Goal: Contribute content: Contribute content

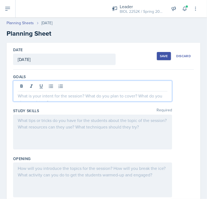
click at [85, 84] on div at bounding box center [92, 91] width 159 height 21
click at [139, 94] on p "We will go over the hypothalamo-[MEDICAL_DATA] axis" at bounding box center [92, 96] width 149 height 7
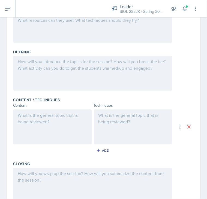
scroll to position [120, 0]
click at [44, 125] on div at bounding box center [52, 126] width 78 height 35
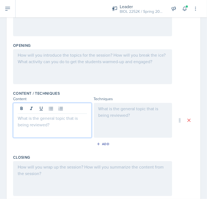
scroll to position [117, 0]
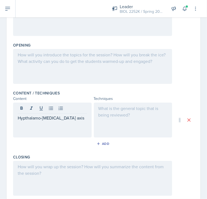
click at [97, 113] on div at bounding box center [133, 120] width 78 height 35
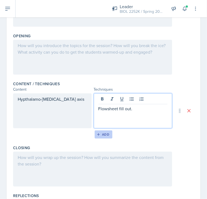
click at [102, 132] on div "Add" at bounding box center [103, 134] width 12 height 4
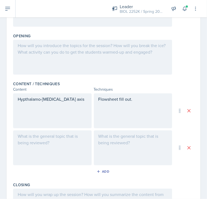
click at [60, 139] on div at bounding box center [52, 147] width 78 height 35
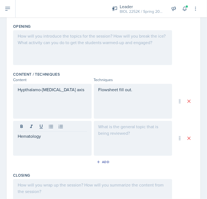
click at [131, 129] on div at bounding box center [133, 138] width 78 height 35
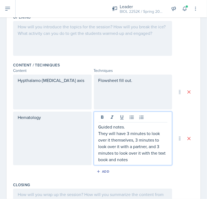
click at [128, 130] on p "They will have 3 minutes to look over it themselves, 3 minutes to look over it …" at bounding box center [132, 146] width 69 height 33
click at [136, 134] on p "They will have 5 minutes to look over it themselves, 3 minutes to look over it …" at bounding box center [132, 146] width 69 height 33
click at [158, 140] on p "They will have 5 minutes to look over it themselves, 5 minutes to look over it …" at bounding box center [132, 146] width 69 height 33
click at [137, 152] on p "They will have 5 minutes to look over it themselves, 5 minutes to look over it …" at bounding box center [132, 146] width 69 height 33
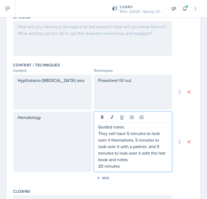
click at [132, 153] on p "They will have 5 minutes to look over it themselves, 5 minutes to look over it …" at bounding box center [132, 146] width 69 height 33
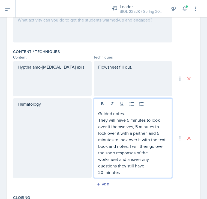
scroll to position [158, 0]
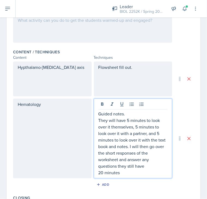
click at [137, 64] on p "Flowsheet fill out." at bounding box center [132, 67] width 69 height 7
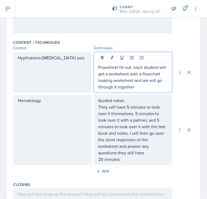
click at [140, 82] on p "Flowsheet fill out. each student will get a worksheet with a flowchart looking …" at bounding box center [132, 77] width 69 height 26
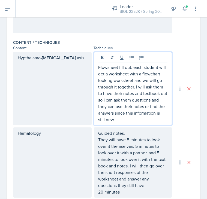
click at [145, 114] on p "Flowsheet fill out. each student will get a worksheet with a flowchart looking …" at bounding box center [132, 93] width 69 height 59
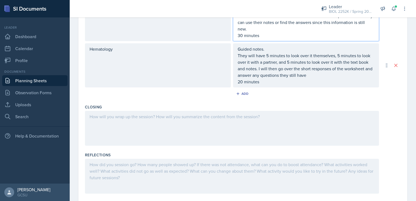
scroll to position [226, 0]
click at [161, 112] on p at bounding box center [232, 115] width 285 height 7
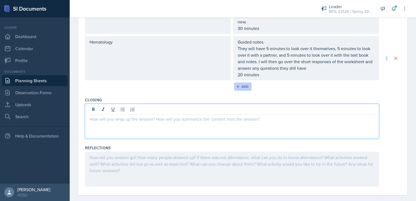
click at [206, 84] on div "Add" at bounding box center [243, 86] width 12 height 4
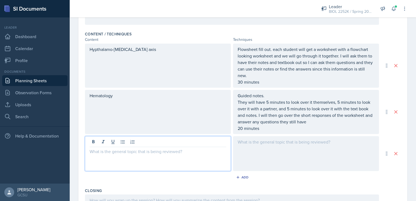
scroll to position [179, 0]
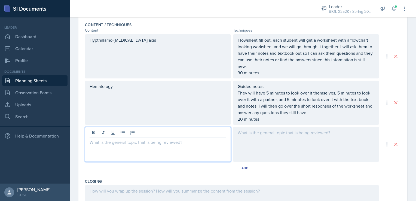
click at [180, 139] on p at bounding box center [158, 142] width 137 height 7
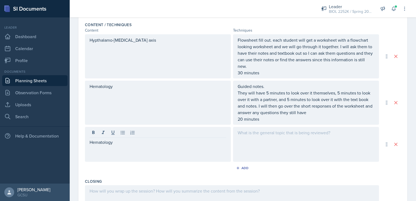
click at [206, 132] on div at bounding box center [306, 144] width 146 height 35
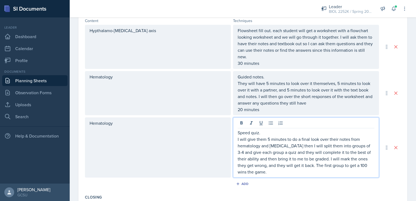
click at [206, 165] on p "I will give them 5 minutes to do a final look over their notes from hematology …" at bounding box center [306, 155] width 137 height 39
click at [206, 152] on p "I will give them 5 minutes to do a final look over their notes from hematology …" at bounding box center [306, 155] width 137 height 39
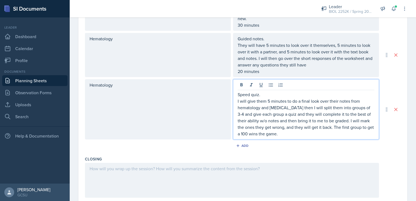
scroll to position [226, 0]
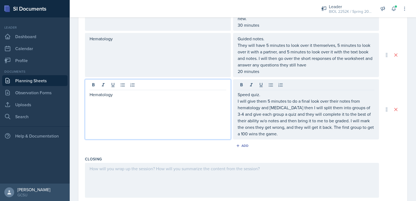
click at [140, 91] on p "Hematology" at bounding box center [158, 94] width 137 height 7
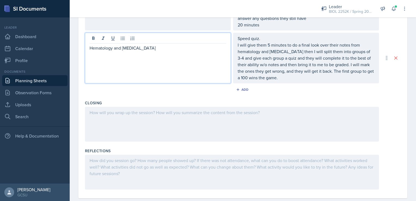
scroll to position [276, 0]
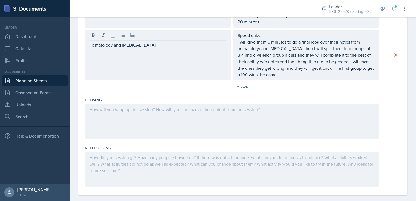
click at [160, 106] on div at bounding box center [232, 121] width 294 height 35
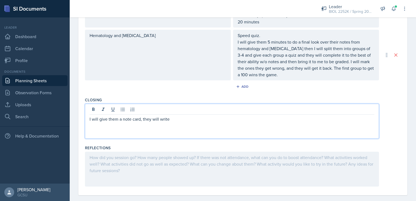
click at [186, 116] on p "I will give them a note card, they will write" at bounding box center [232, 119] width 285 height 7
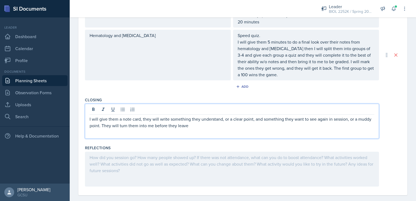
click at [206, 69] on p "I will give them 5 minutes to do a final look over their notes from hematology …" at bounding box center [306, 58] width 137 height 39
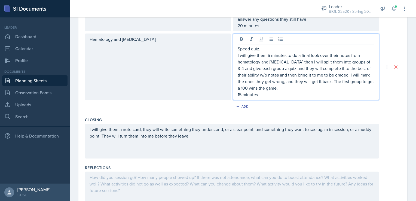
click at [206, 129] on p "I will give them a note card, they will write something they understand, or a c…" at bounding box center [232, 132] width 285 height 13
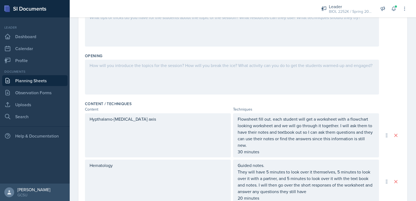
scroll to position [97, 0]
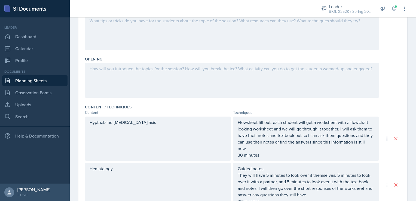
click at [113, 69] on div at bounding box center [232, 80] width 294 height 35
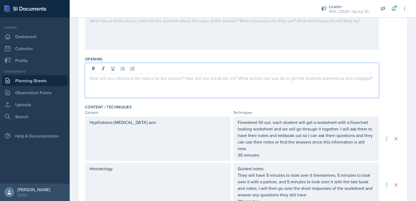
scroll to position [106, 0]
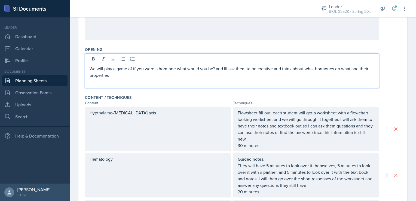
click at [196, 69] on p "We will play a game of if you were a hormone what would you be? and Ill ask the…" at bounding box center [232, 71] width 285 height 13
click at [206, 65] on p "We will play a game of if you were a hormone what would you be? and Ill ask the…" at bounding box center [232, 71] width 285 height 13
click at [206, 68] on p "We will play a game of if you were a hormone what would you be? Ill ask them to…" at bounding box center [232, 71] width 285 height 13
click at [206, 68] on p "We will play a game of if you were a hormone what would you be? I'll ask them t…" at bounding box center [232, 71] width 285 height 13
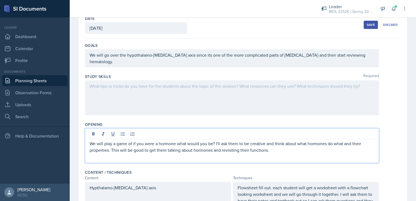
click at [206, 80] on div at bounding box center [232, 97] width 294 height 35
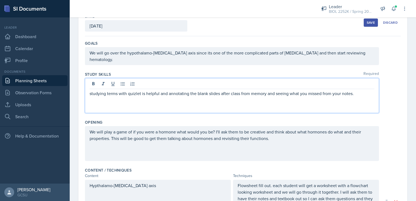
scroll to position [43, 0]
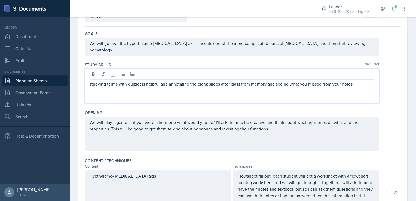
click at [206, 132] on p "We will play a game of if you were a hormone what would you be? I'll ask them t…" at bounding box center [232, 125] width 285 height 13
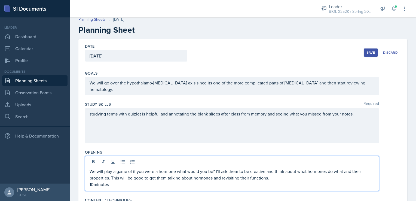
scroll to position [1, 0]
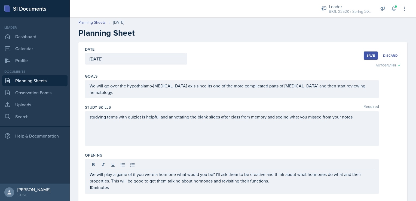
click at [206, 52] on button "Save" at bounding box center [371, 55] width 14 height 8
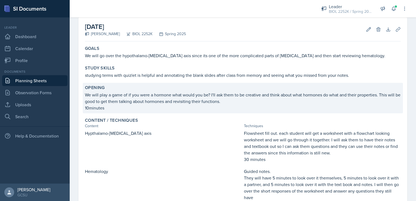
scroll to position [25, 0]
